Goal: Find contact information: Find contact information

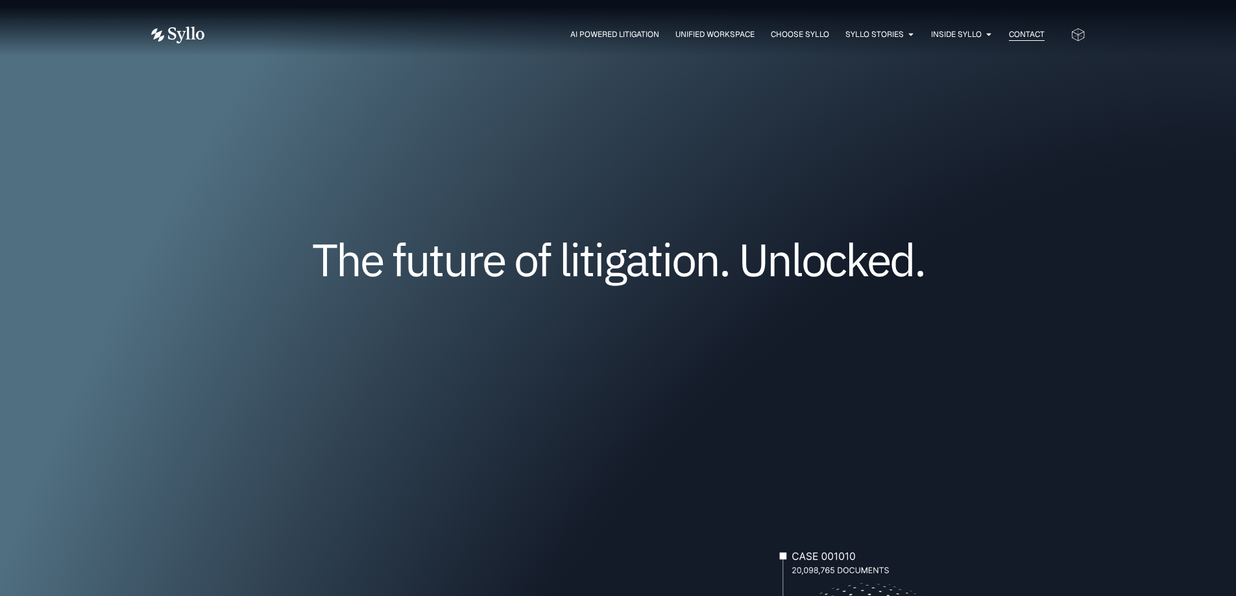
click at [1019, 31] on span "Contact" at bounding box center [1027, 35] width 36 height 12
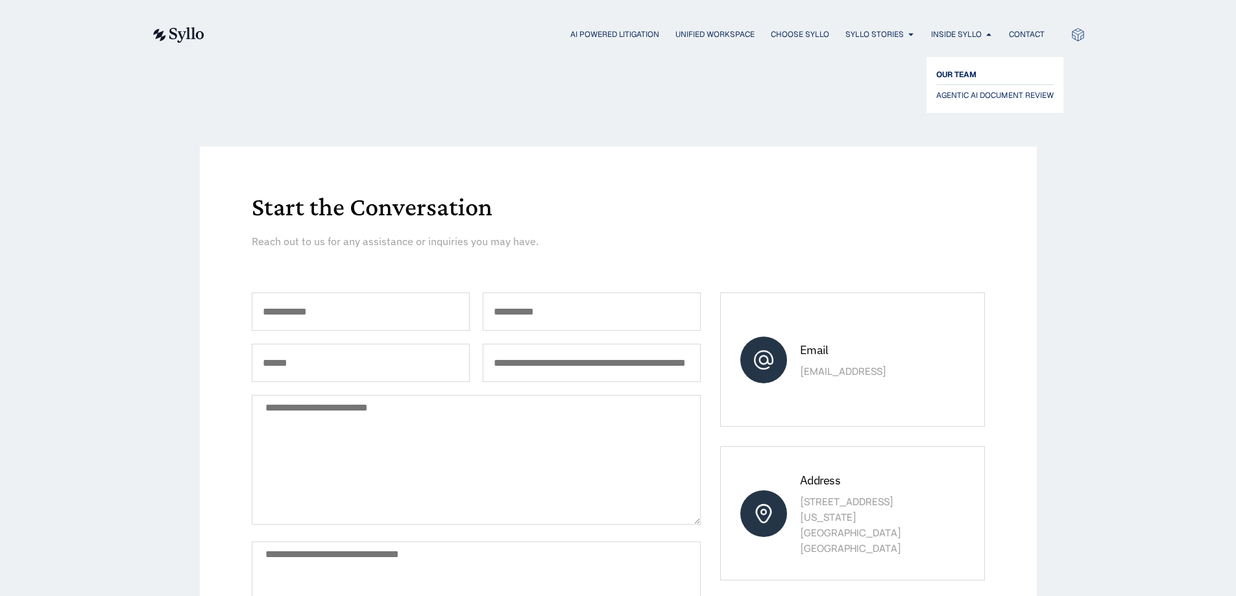
click at [967, 77] on span "OUR TEAM" at bounding box center [956, 75] width 40 height 16
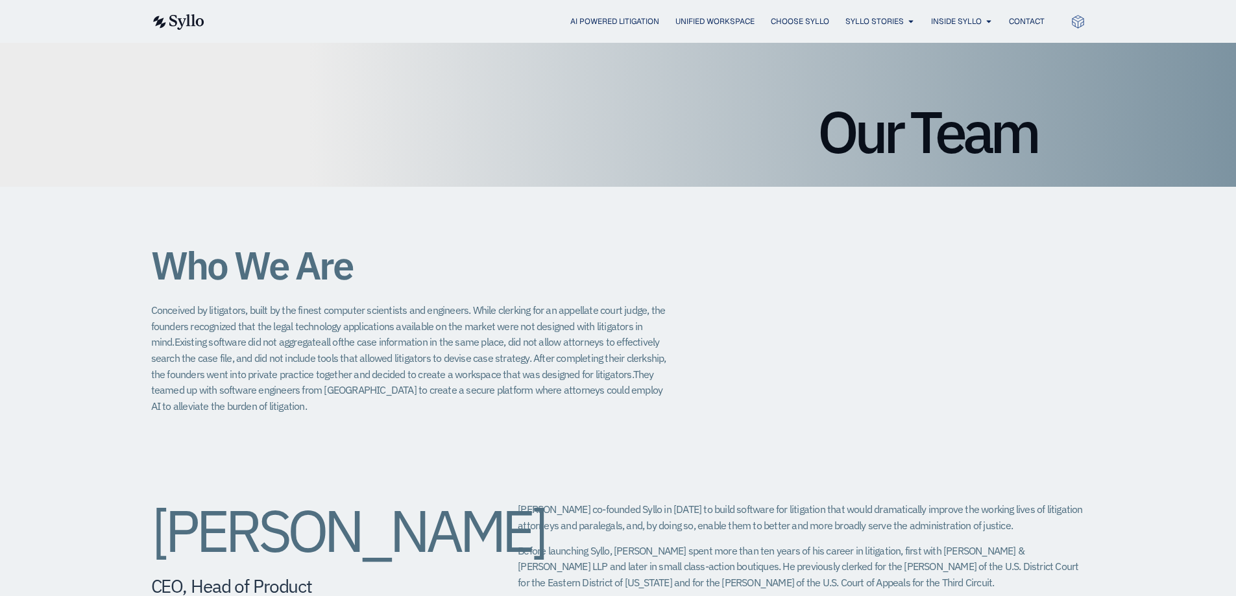
scroll to position [195, 0]
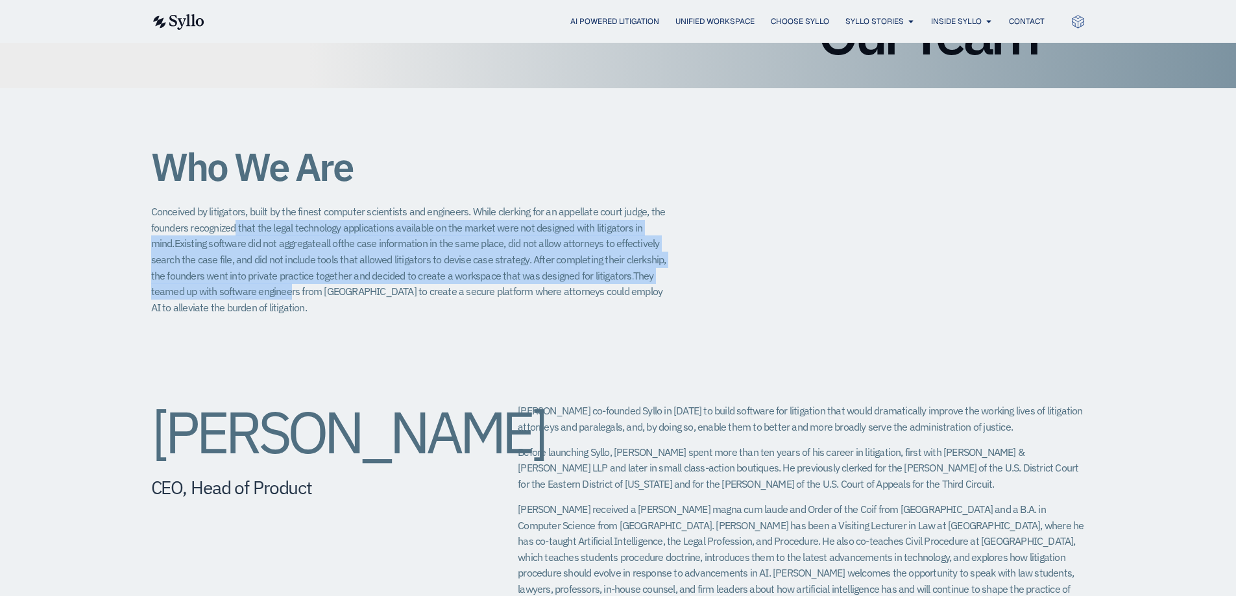
drag, startPoint x: 235, startPoint y: 228, endPoint x: 248, endPoint y: 293, distance: 66.8
click at [248, 293] on span "Conceived by litigators, built by the finest computer scientists and engineers.…" at bounding box center [408, 259] width 515 height 109
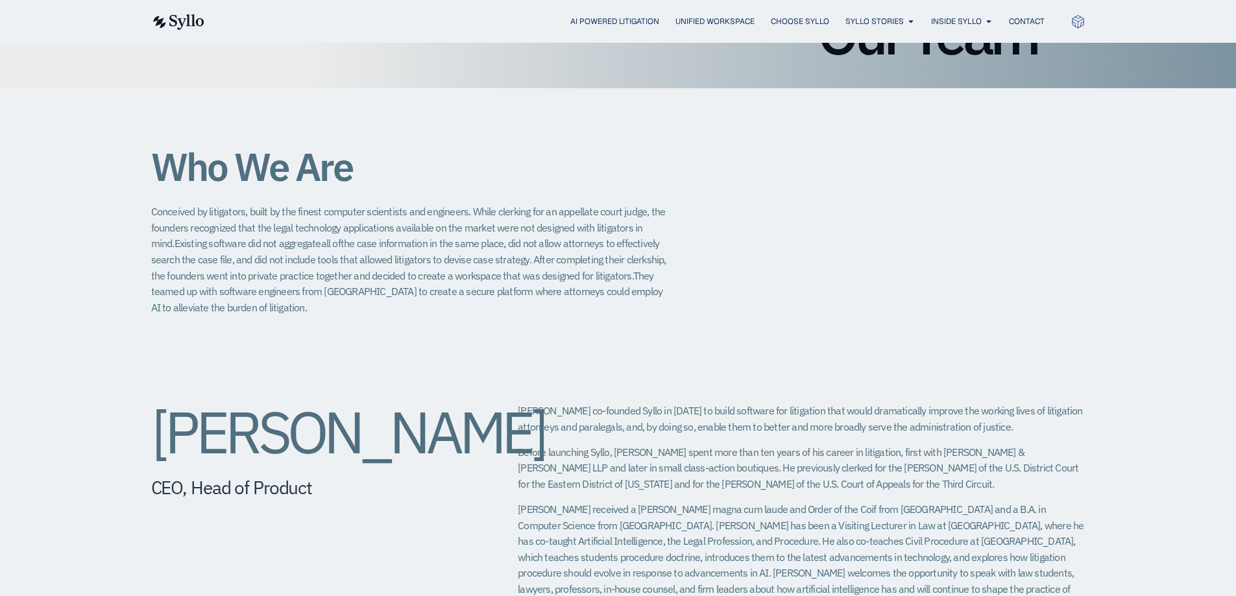
click at [329, 398] on div "[PERSON_NAME] CEO, Head of Product [PERSON_NAME] co-founded Syllo in [DATE] to …" at bounding box center [618, 513] width 934 height 272
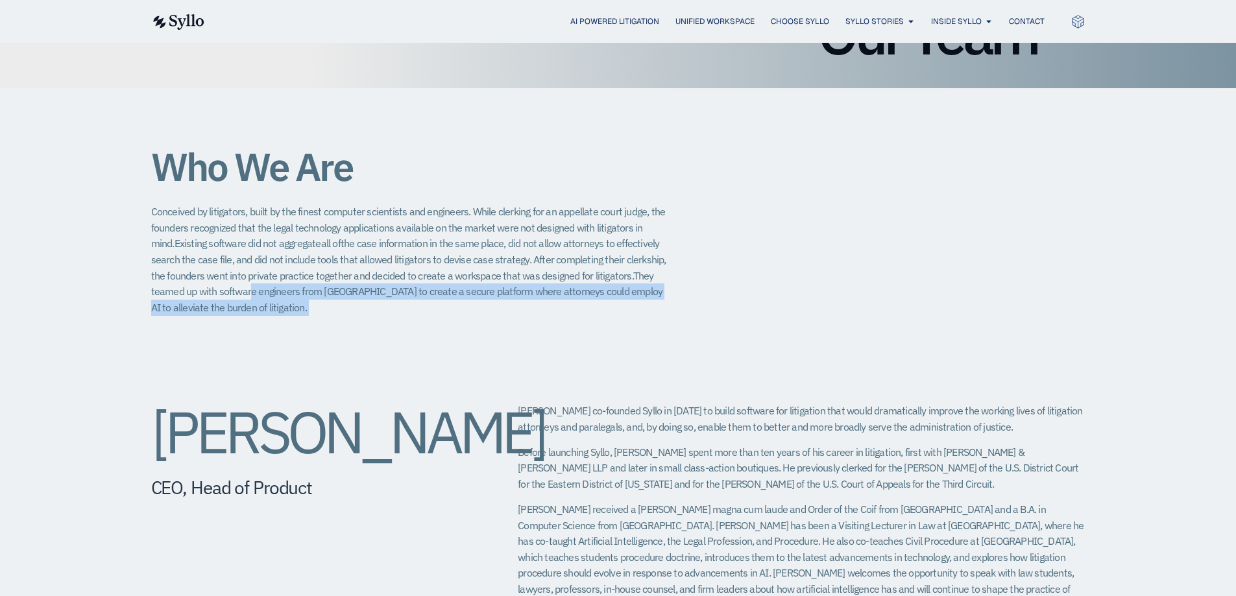
drag, startPoint x: 211, startPoint y: 294, endPoint x: 402, endPoint y: 314, distance: 191.7
click at [402, 314] on p "Conceived by litigators, built by the finest computer scientists and engineers.…" at bounding box center [410, 260] width 519 height 112
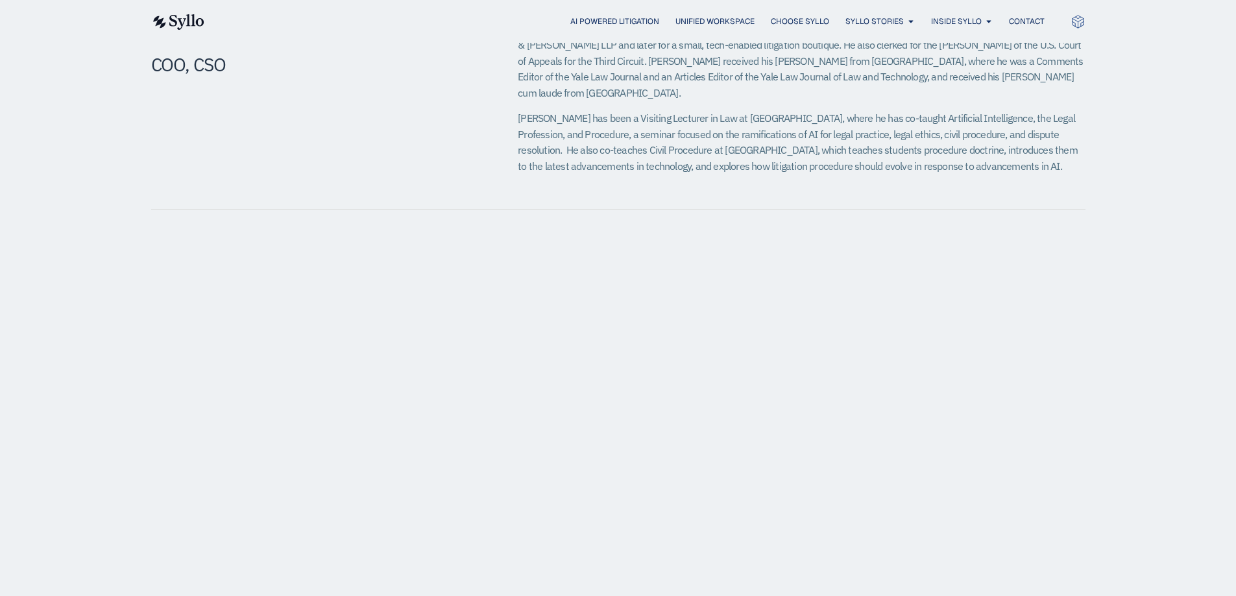
scroll to position [908, 0]
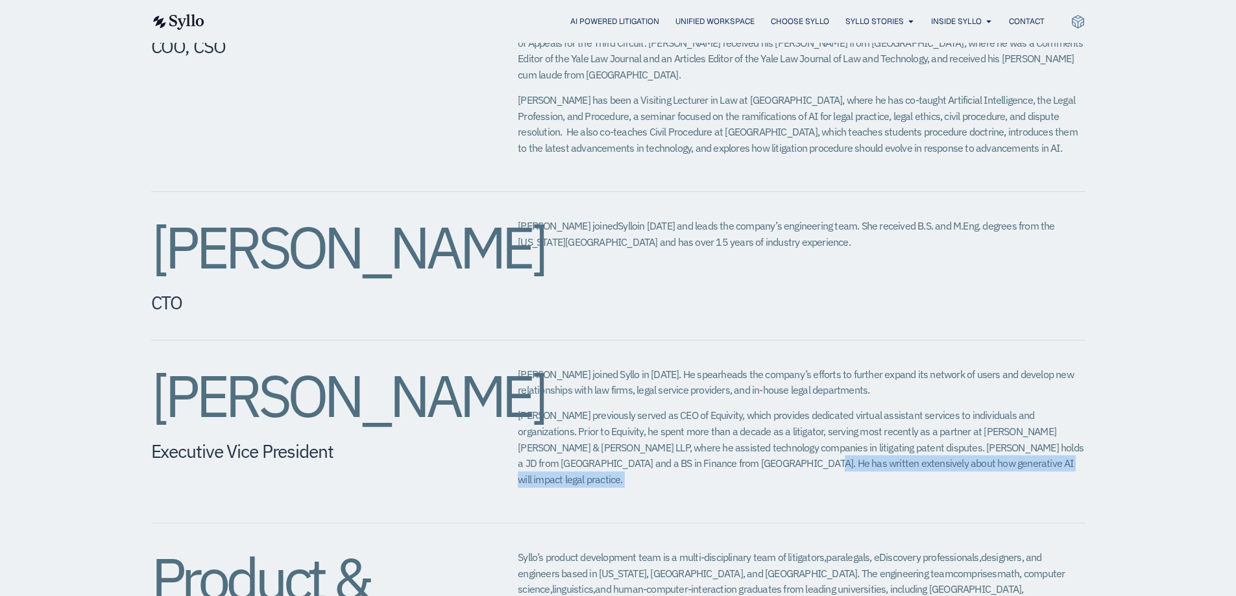
drag, startPoint x: 730, startPoint y: 435, endPoint x: 971, endPoint y: 428, distance: 240.7
click at [971, 428] on p "[PERSON_NAME] previously served as CEO of Equivity, which provides dedicated vi…" at bounding box center [801, 447] width 567 height 80
click at [1057, 441] on div "[PERSON_NAME] joined Syllo in [DATE]. He spearheads the company’s efforts to fu…" at bounding box center [801, 431] width 567 height 130
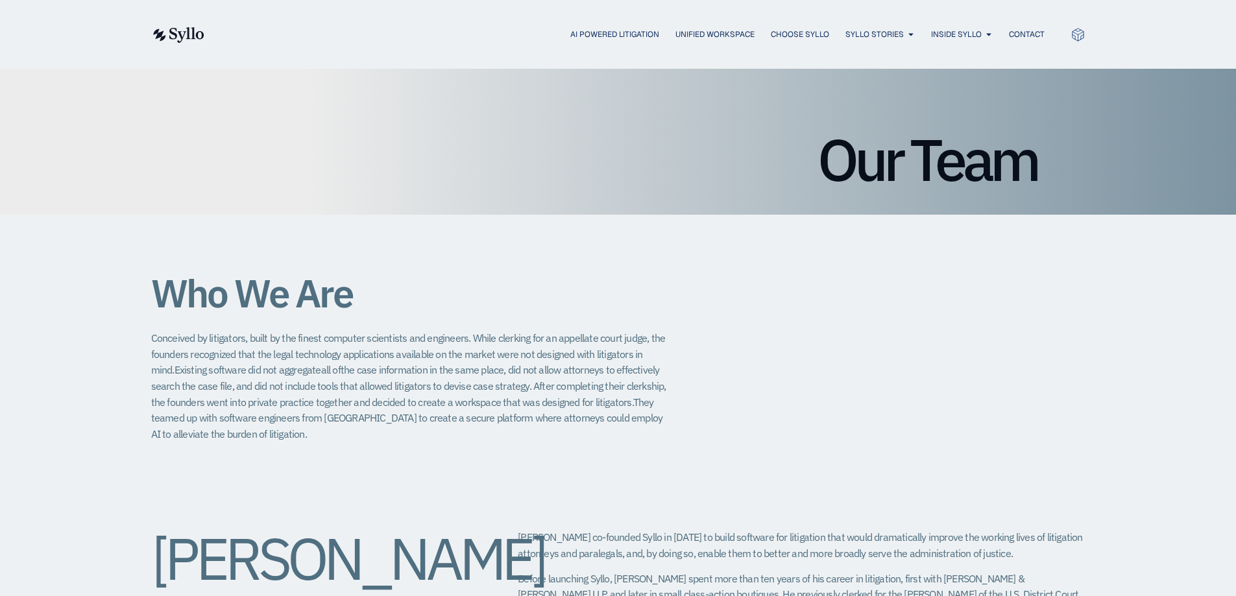
scroll to position [0, 0]
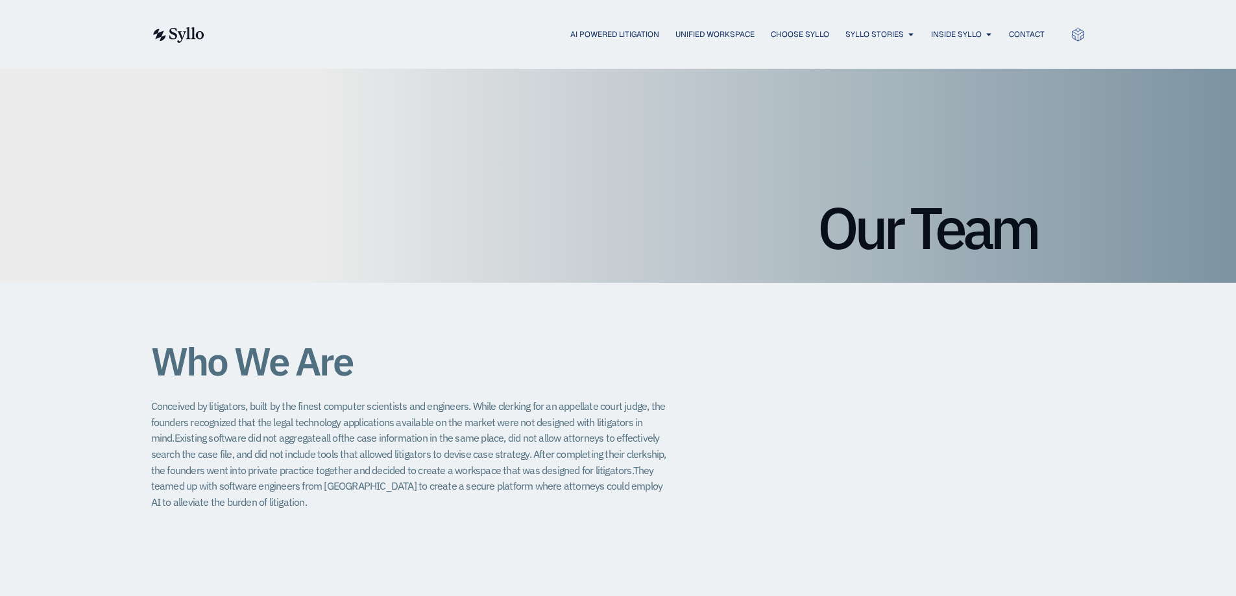
click at [196, 39] on img at bounding box center [177, 35] width 53 height 16
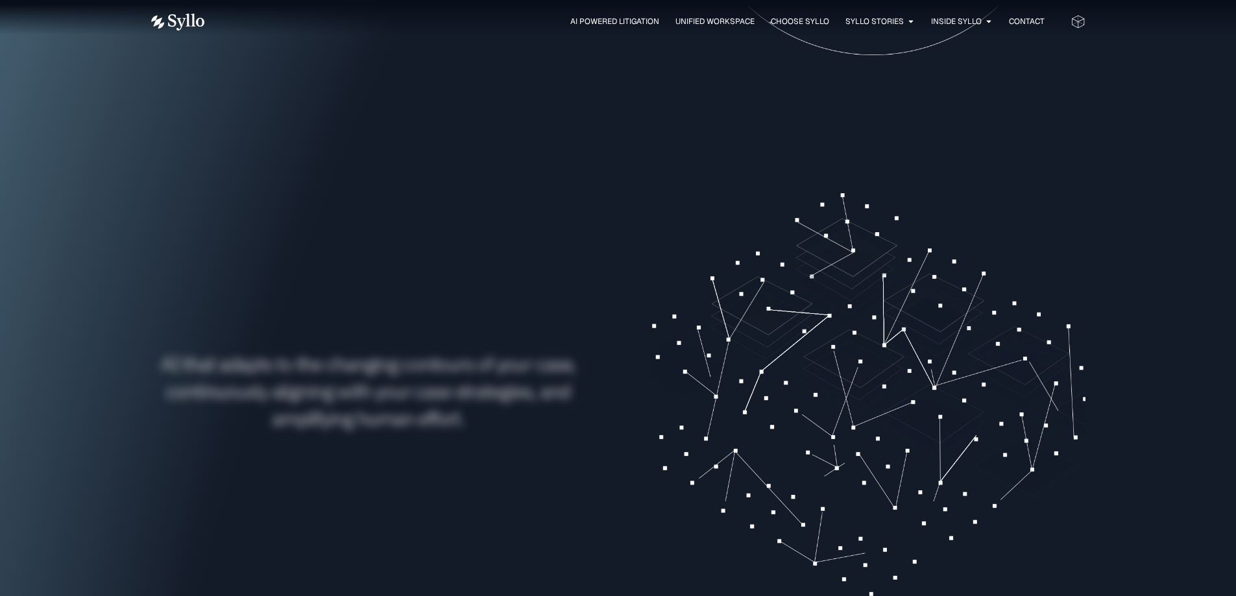
scroll to position [311, 0]
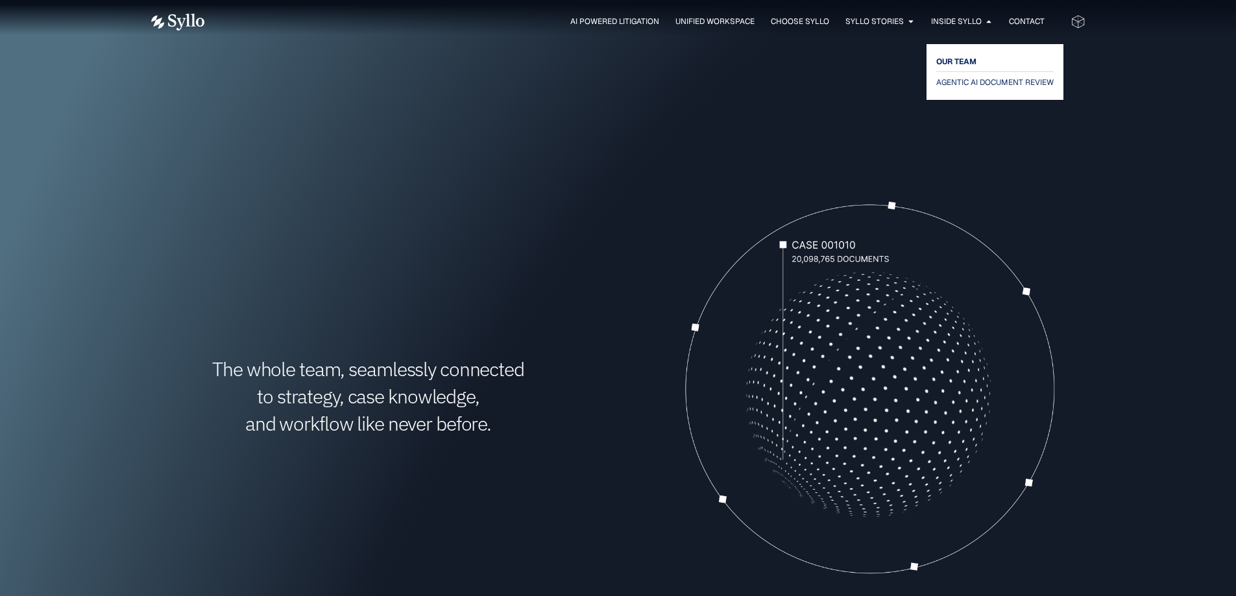
click at [969, 59] on span "OUR TEAM" at bounding box center [956, 62] width 40 height 16
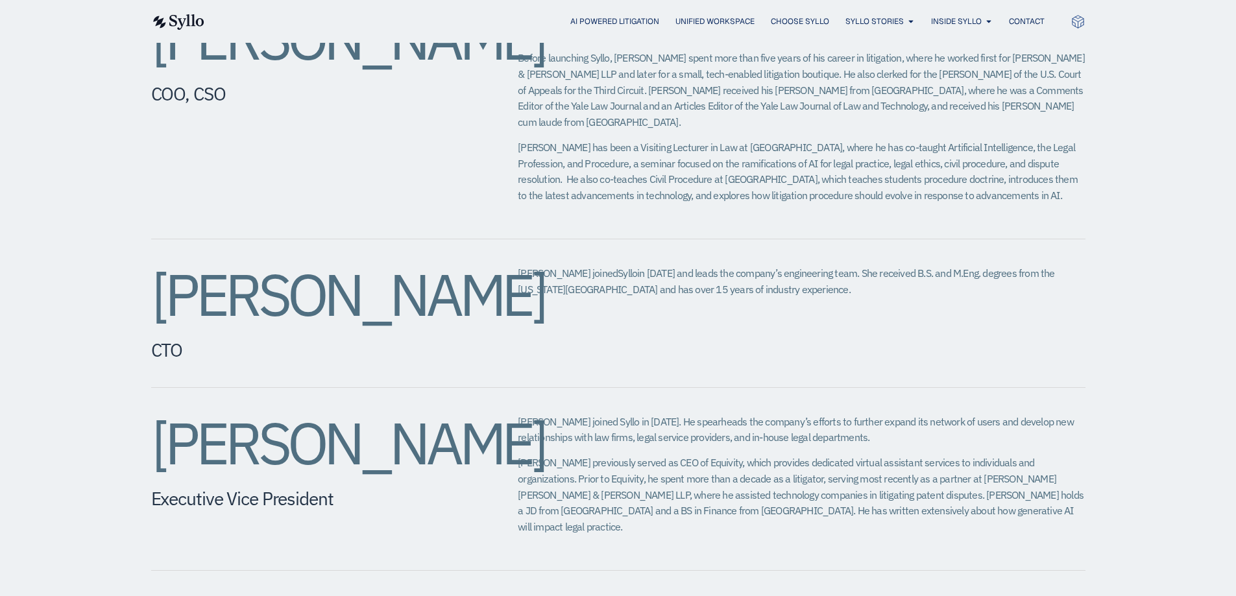
scroll to position [959, 0]
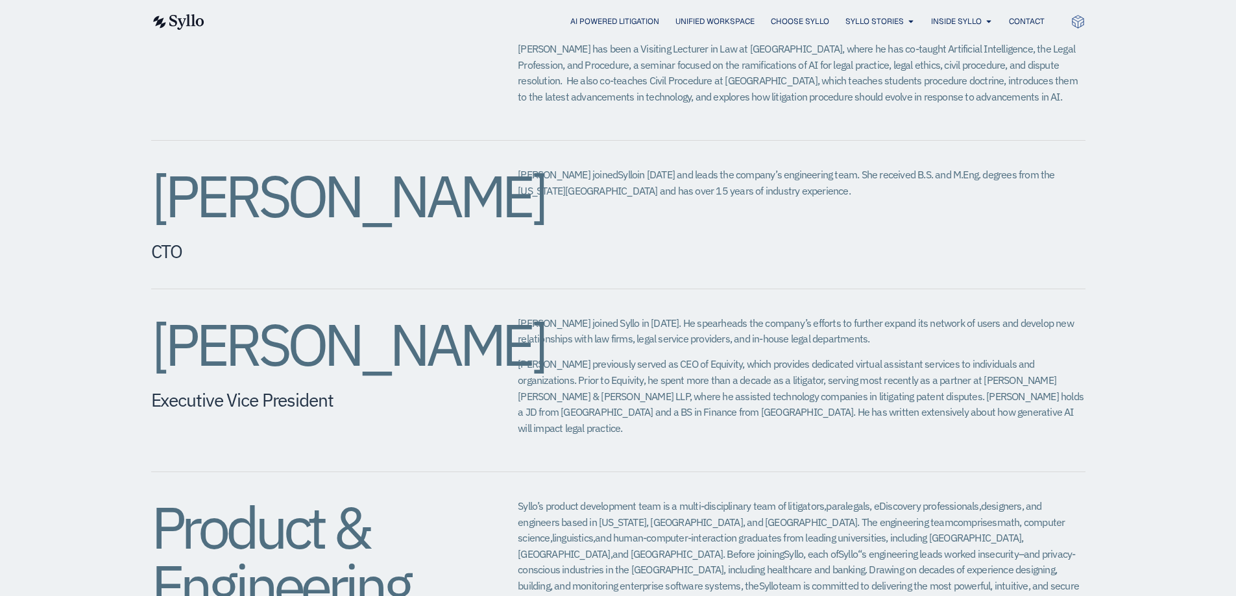
click at [300, 323] on h2 "[PERSON_NAME]" at bounding box center [308, 344] width 315 height 58
click at [298, 389] on h5 "Executive Vice President​" at bounding box center [308, 400] width 315 height 22
click at [608, 357] on span "[PERSON_NAME] previously served as CEO of Equivity, which provides dedicated vi…" at bounding box center [801, 395] width 566 height 77
click at [608, 356] on p "[PERSON_NAME] previously served as CEO of Equivity, which provides dedicated vi…" at bounding box center [801, 396] width 567 height 80
